Goal: Information Seeking & Learning: Learn about a topic

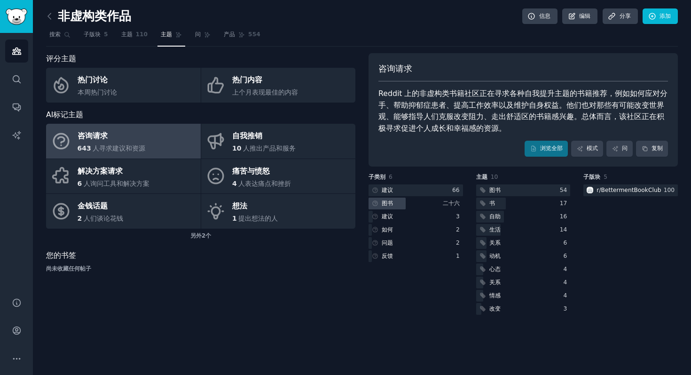
click at [392, 200] on font "图书" at bounding box center [387, 203] width 11 height 7
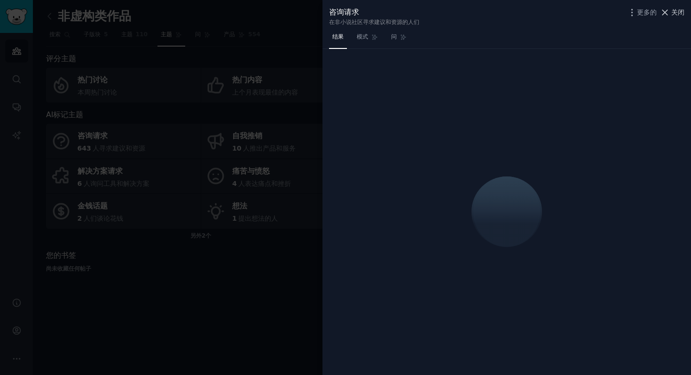
click at [668, 15] on icon at bounding box center [665, 13] width 10 height 10
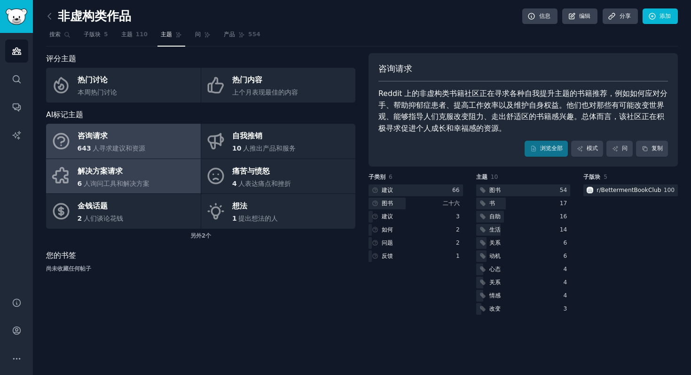
click at [160, 168] on link "解决方案请求 6 人询问工具和解决方案" at bounding box center [123, 176] width 155 height 35
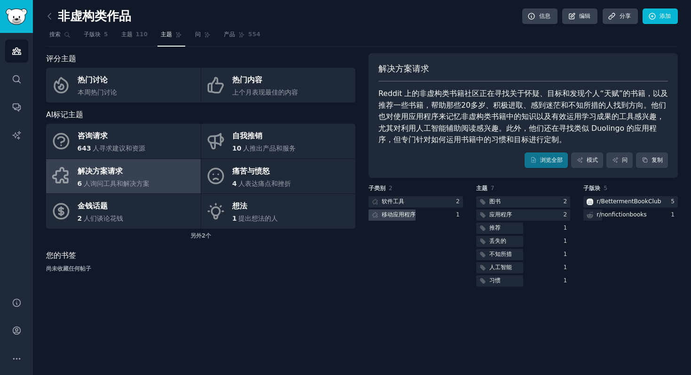
click at [399, 215] on font "移动应用程序" at bounding box center [399, 214] width 34 height 7
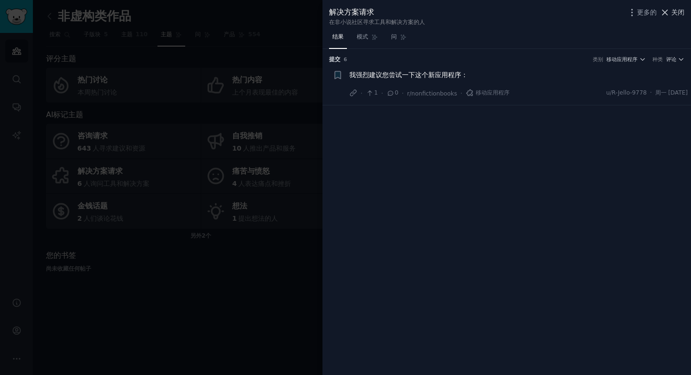
click at [666, 10] on icon at bounding box center [665, 13] width 10 height 10
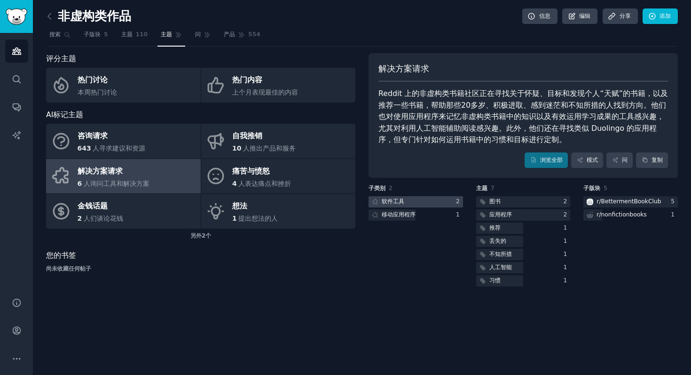
click at [418, 200] on div at bounding box center [416, 202] width 95 height 12
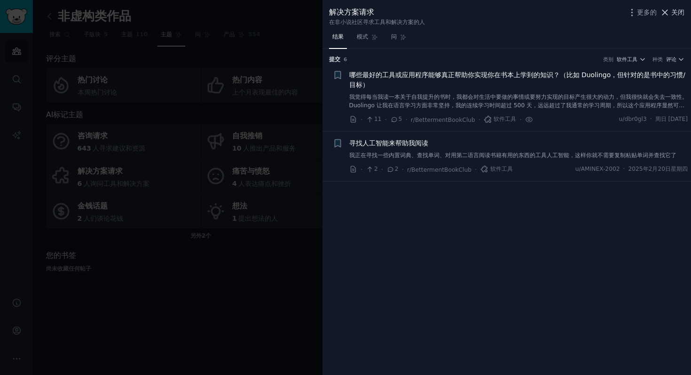
click at [671, 13] on button "关闭" at bounding box center [672, 13] width 25 height 10
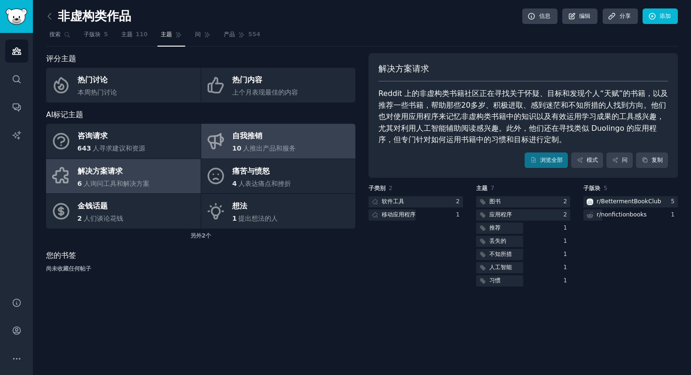
click at [226, 140] on link "自我推销 10 人推出产品和服务" at bounding box center [278, 141] width 155 height 35
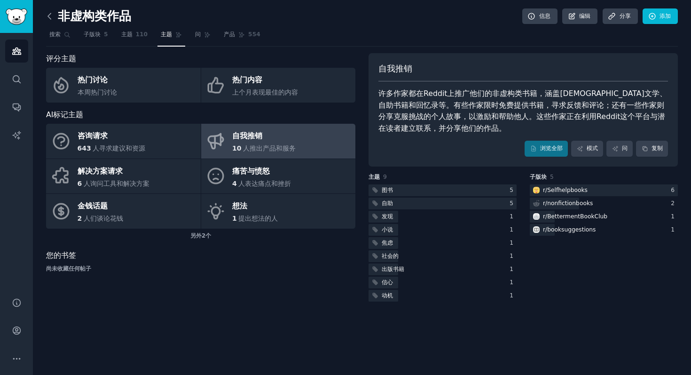
click at [50, 13] on icon at bounding box center [49, 16] width 3 height 6
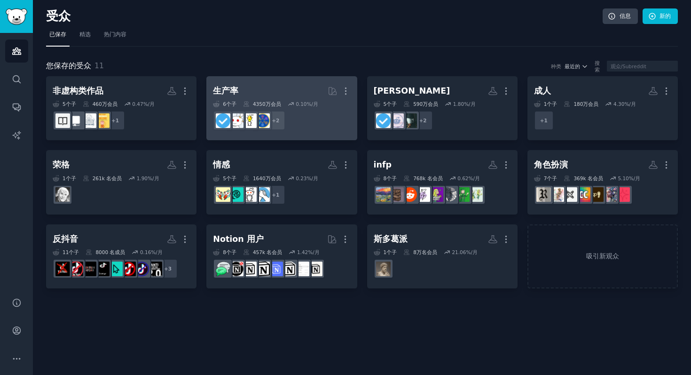
click at [346, 131] on dd "+ 2" at bounding box center [281, 120] width 137 height 26
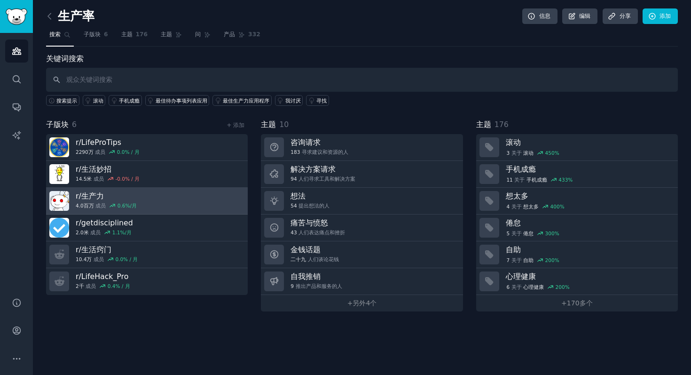
click at [149, 198] on link "r/ 生产力 4.0百万 成员 0.6 %/月" at bounding box center [147, 201] width 202 height 27
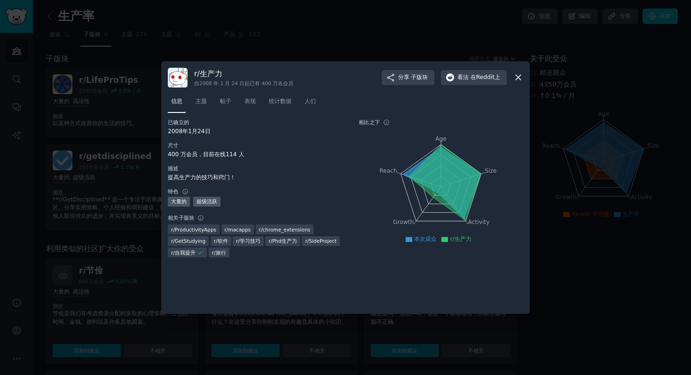
click at [518, 77] on icon at bounding box center [518, 77] width 5 height 5
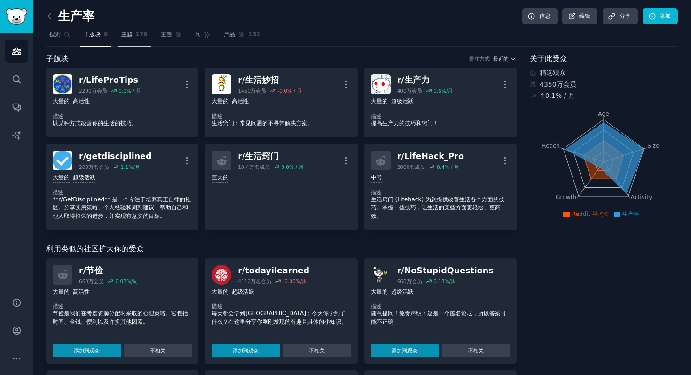
click at [137, 32] on font "176" at bounding box center [142, 34] width 12 height 7
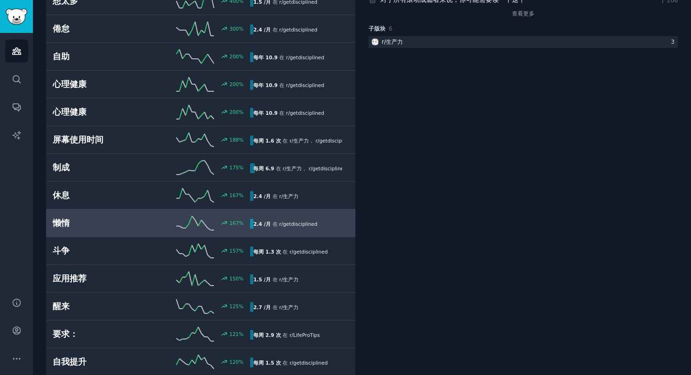
scroll to position [167, 0]
click at [148, 216] on div "懒惰 167 % 2.4 /月 在 r/ getdisciplined" at bounding box center [201, 222] width 296 height 14
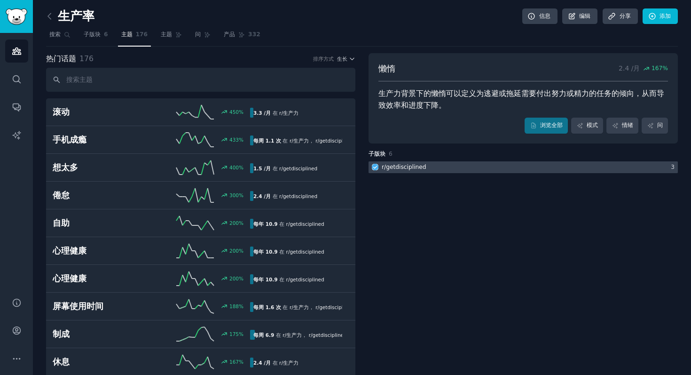
click at [509, 169] on div at bounding box center [523, 167] width 309 height 12
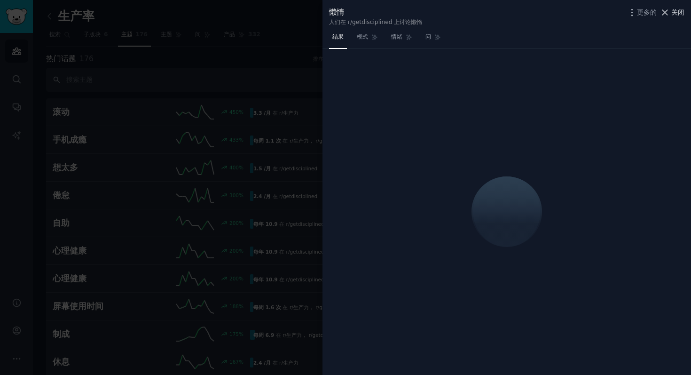
click at [664, 16] on icon at bounding box center [665, 13] width 10 height 10
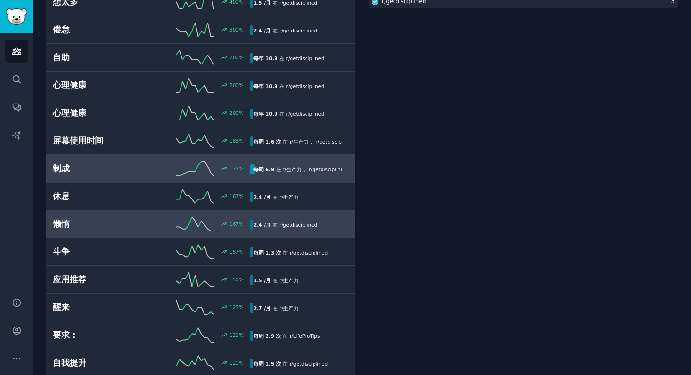
scroll to position [166, 0]
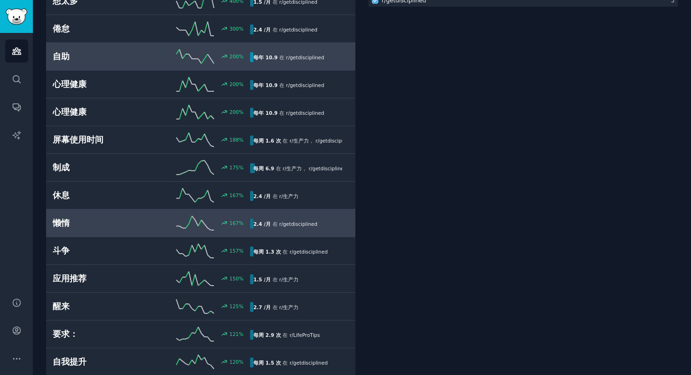
click at [116, 54] on h2 "自助" at bounding box center [102, 57] width 99 height 12
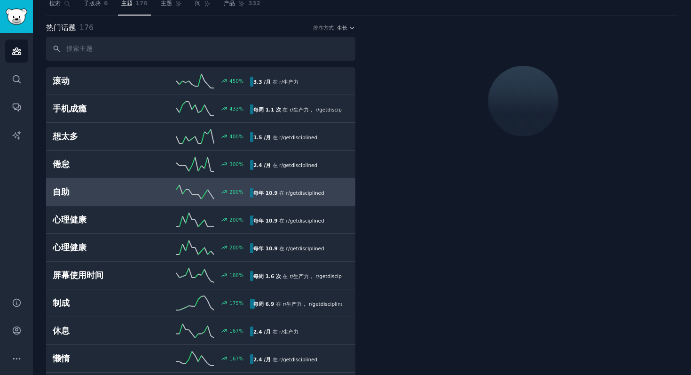
scroll to position [25, 0]
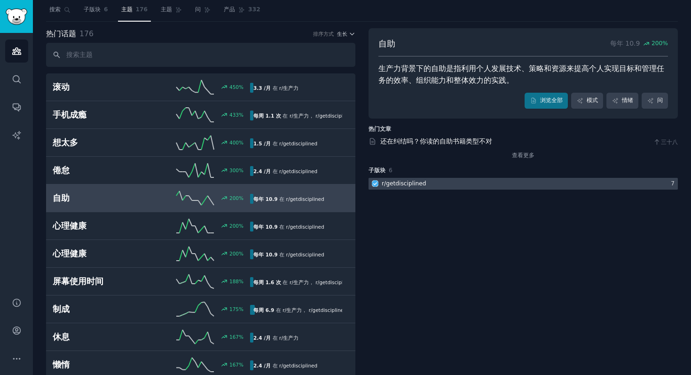
click at [440, 183] on div at bounding box center [523, 184] width 309 height 12
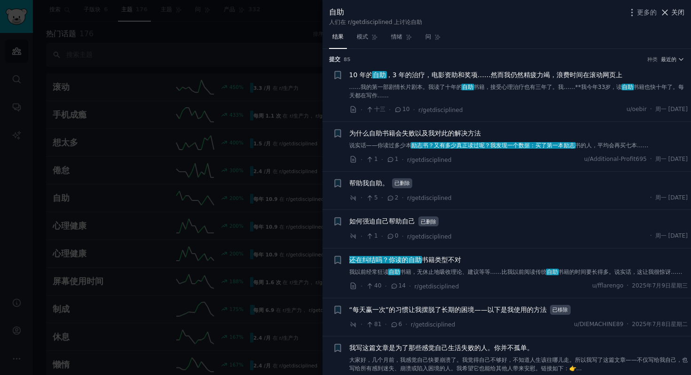
click at [667, 15] on icon at bounding box center [665, 12] width 5 height 5
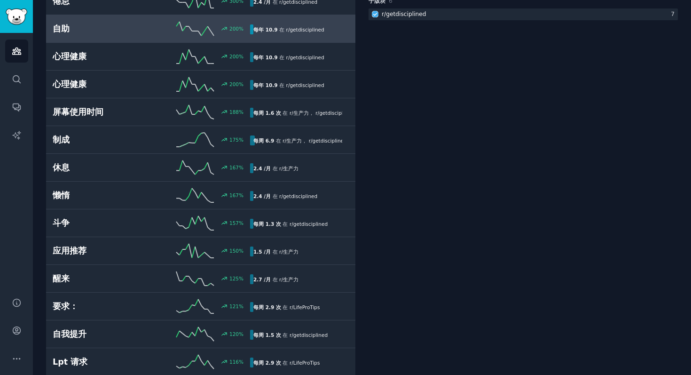
scroll to position [221, 0]
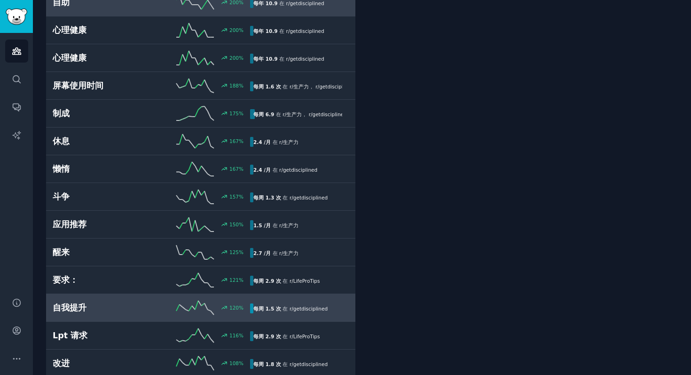
click at [121, 303] on h2 "自我提升" at bounding box center [102, 308] width 99 height 12
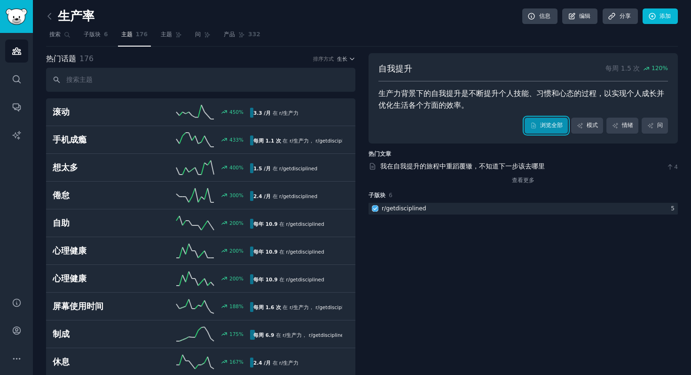
click at [555, 127] on font "浏览全部" at bounding box center [551, 125] width 23 height 7
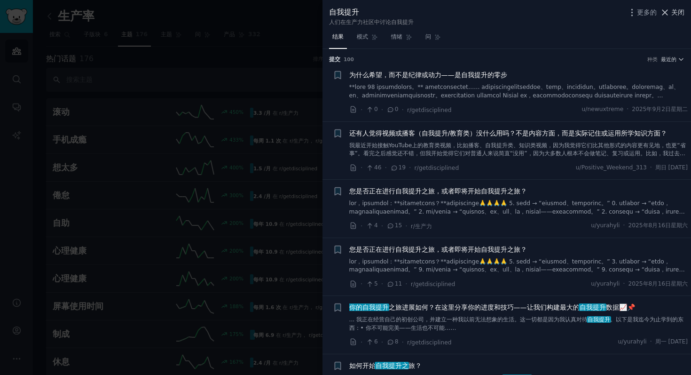
click at [667, 10] on icon at bounding box center [665, 12] width 5 height 5
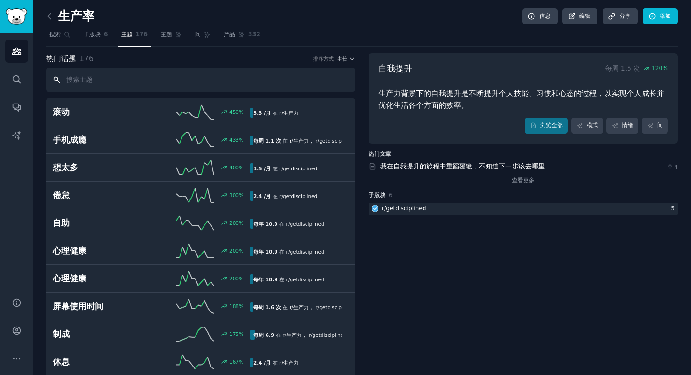
click at [177, 71] on input "text" at bounding box center [200, 80] width 309 height 24
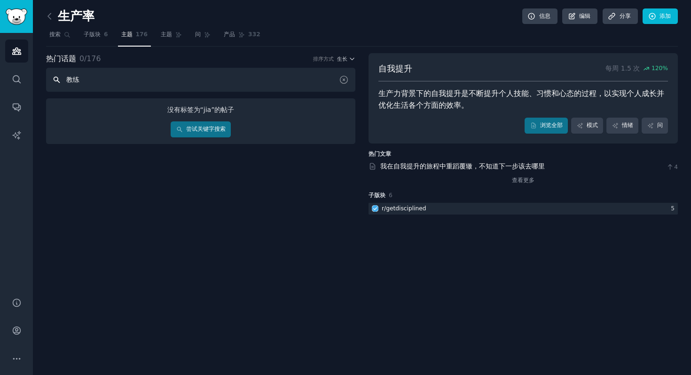
type input "[DEMOGRAPHIC_DATA]"
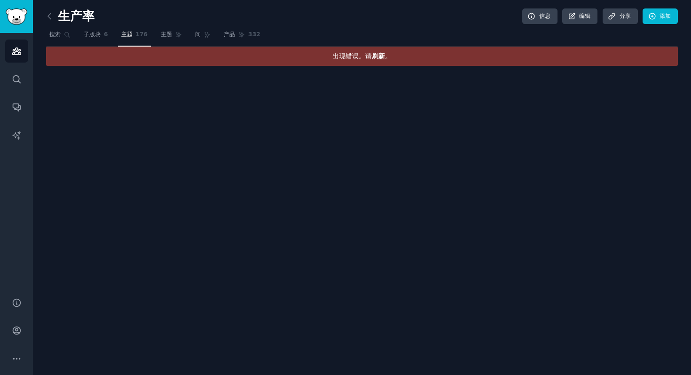
click at [376, 61] on div "出现错误。请 刷新 。" at bounding box center [362, 56] width 632 height 19
click at [376, 57] on font "刷新" at bounding box center [378, 56] width 13 height 8
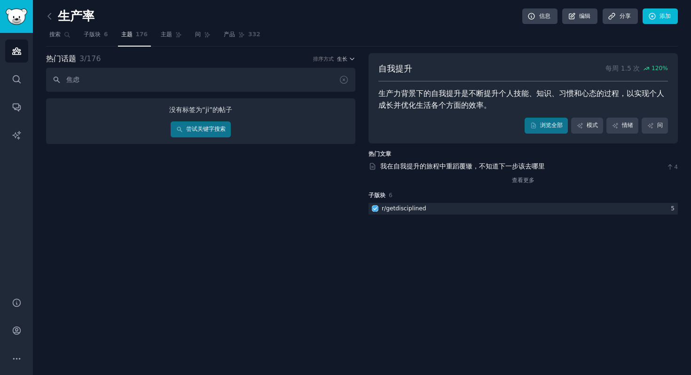
type input "焦虑"
click at [213, 134] on link "尝试关键字搜索" at bounding box center [201, 129] width 60 height 16
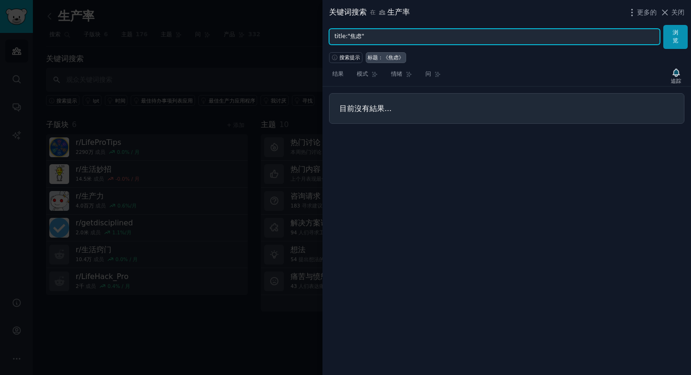
click at [588, 38] on input "title:"焦虑"" at bounding box center [494, 37] width 331 height 16
type input "t"
type input "anxiety"
click at [663, 25] on button "浏览" at bounding box center [675, 37] width 24 height 24
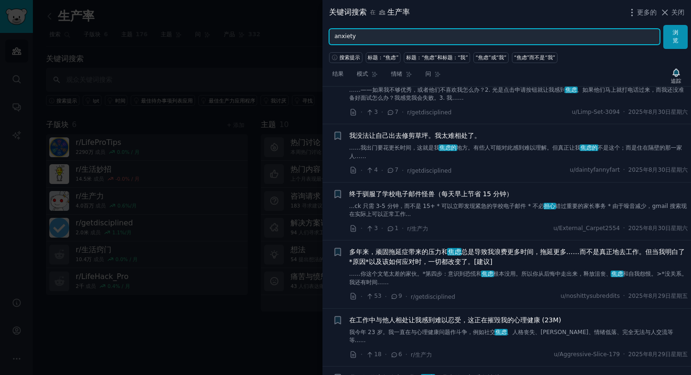
scroll to position [308, 0]
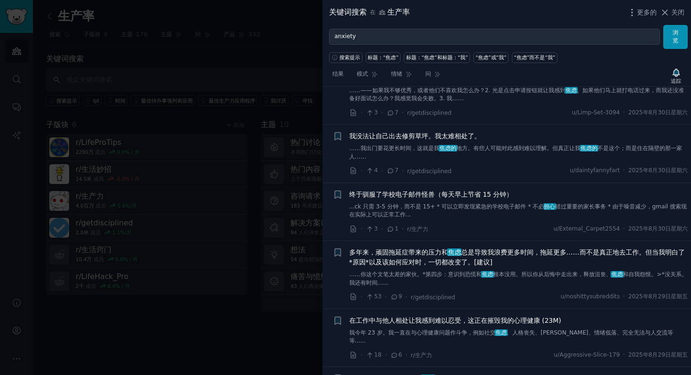
click at [199, 51] on div at bounding box center [345, 187] width 691 height 375
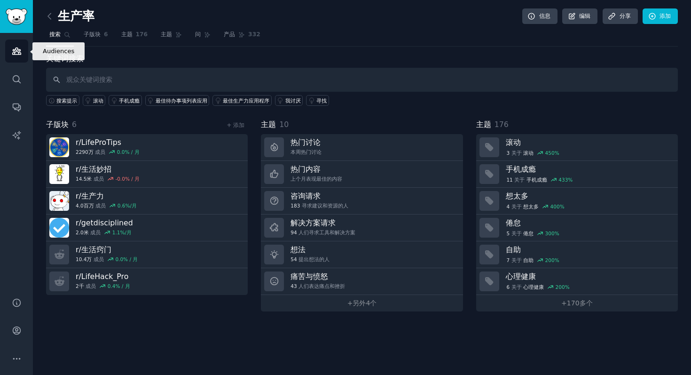
click at [22, 52] on link "受众" at bounding box center [16, 50] width 23 height 23
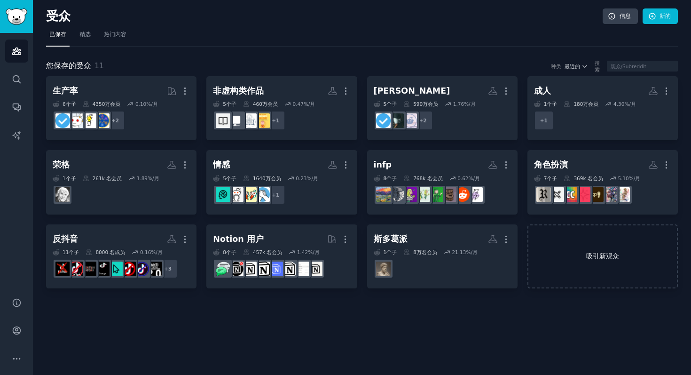
click at [576, 273] on link "吸引新观众" at bounding box center [603, 256] width 150 height 64
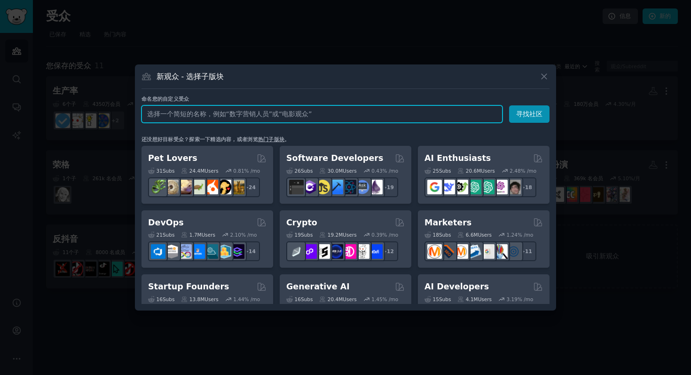
paste input "Fear of Missing Out"
type input "Fear of Missing Out"
click button "寻找社区" at bounding box center [529, 113] width 40 height 17
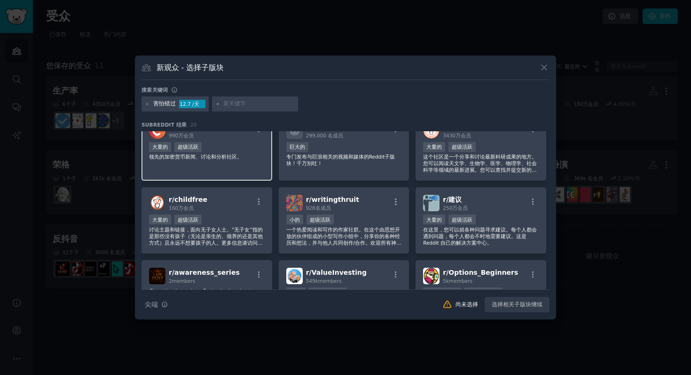
scroll to position [182, 0]
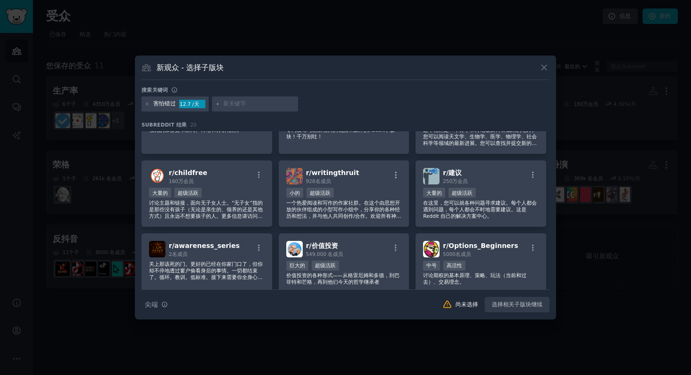
click at [583, 327] on div at bounding box center [345, 187] width 691 height 375
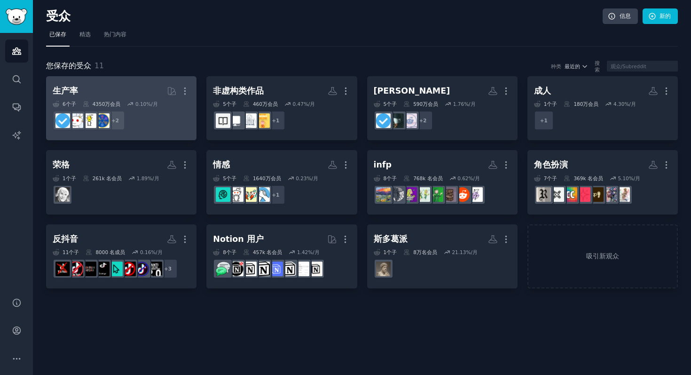
click at [156, 122] on dd "r/getdisciplined + 2" at bounding box center [121, 120] width 137 height 26
click at [116, 132] on dd "r/生活窍门 + 2" at bounding box center [121, 120] width 137 height 26
